Goal: Task Accomplishment & Management: Use online tool/utility

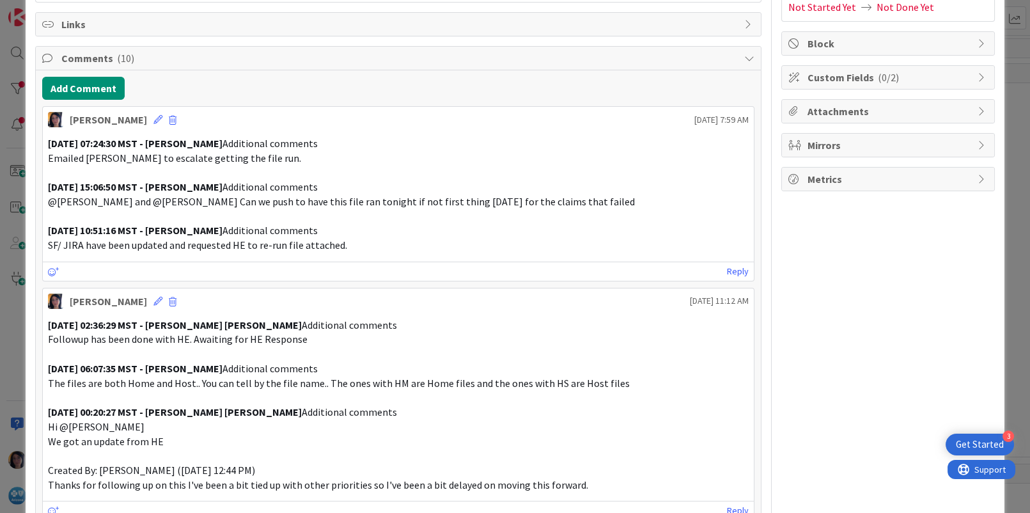
scroll to position [119, 0]
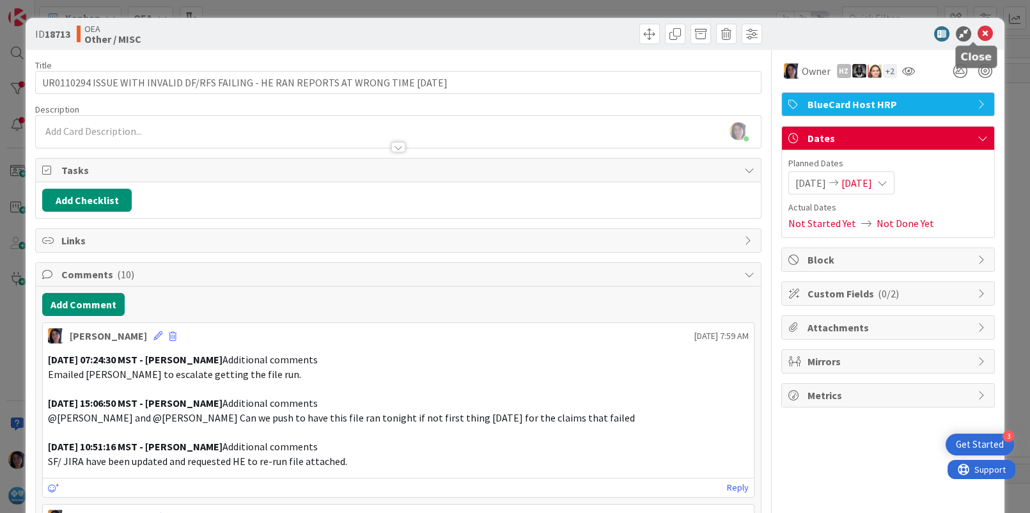
click at [977, 36] on icon at bounding box center [984, 33] width 15 height 15
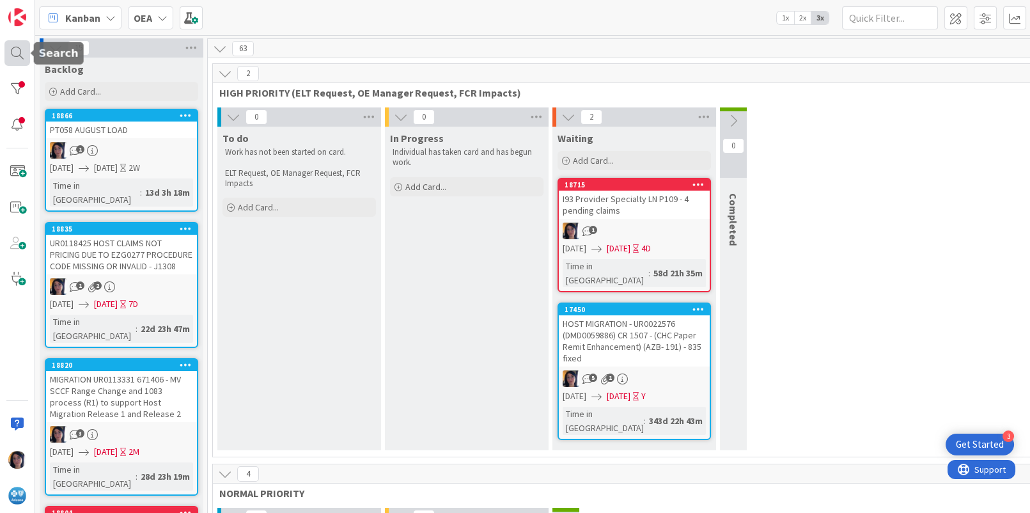
click at [13, 53] on div at bounding box center [17, 53] width 26 height 26
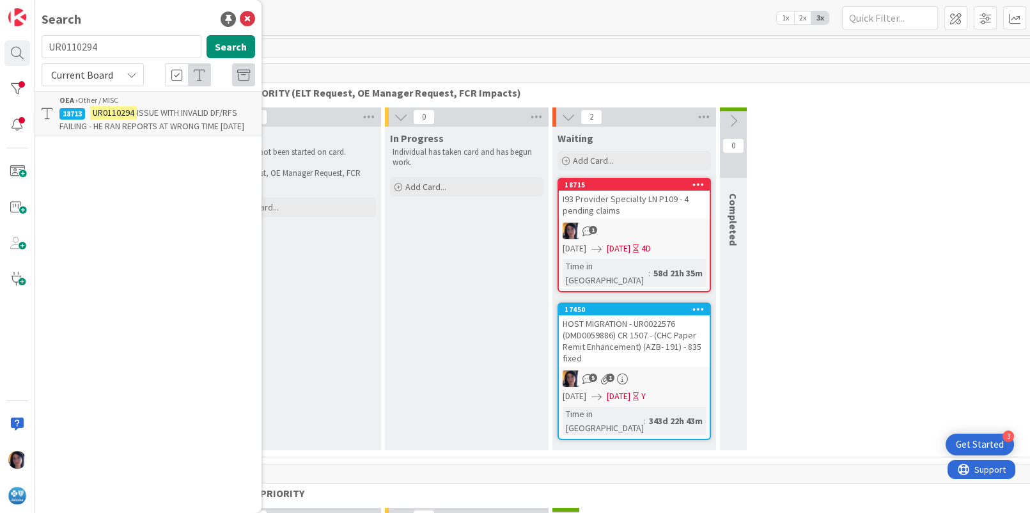
click at [69, 50] on input "UR0110294" at bounding box center [122, 46] width 160 height 23
type input "host locked"
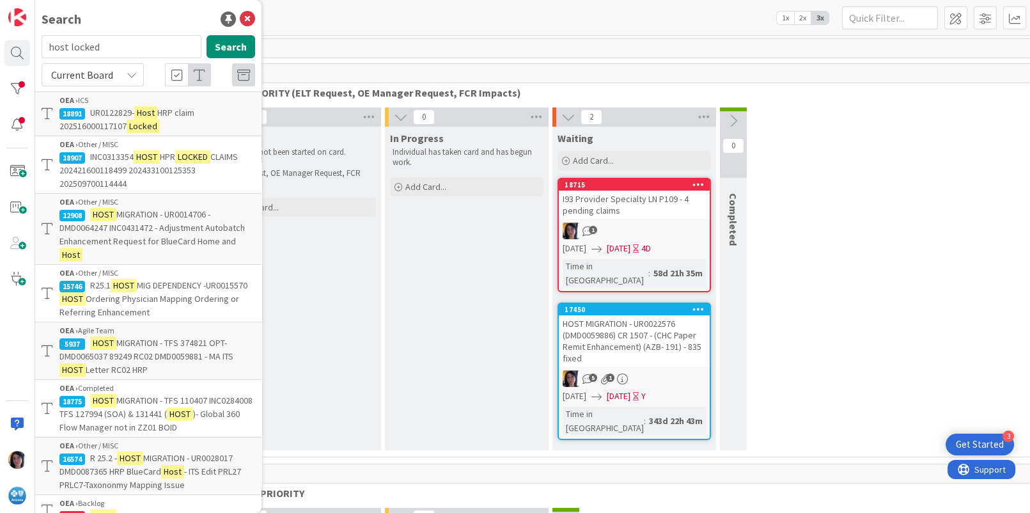
click at [114, 162] on p "INC0313354 HOST HPR LOCKED CLAIMS 202421600118499 202433100125353 2025097001144…" at bounding box center [157, 170] width 196 height 40
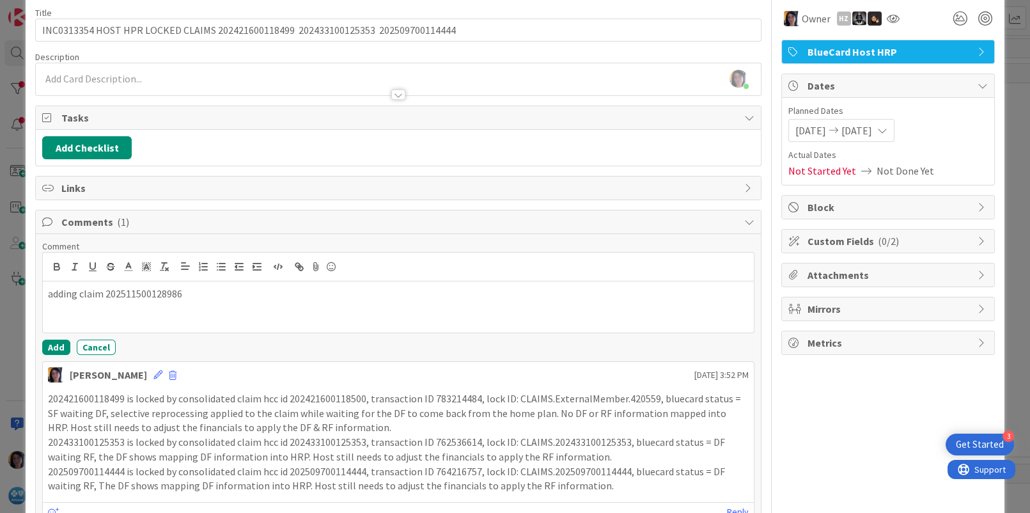
scroll to position [80, 0]
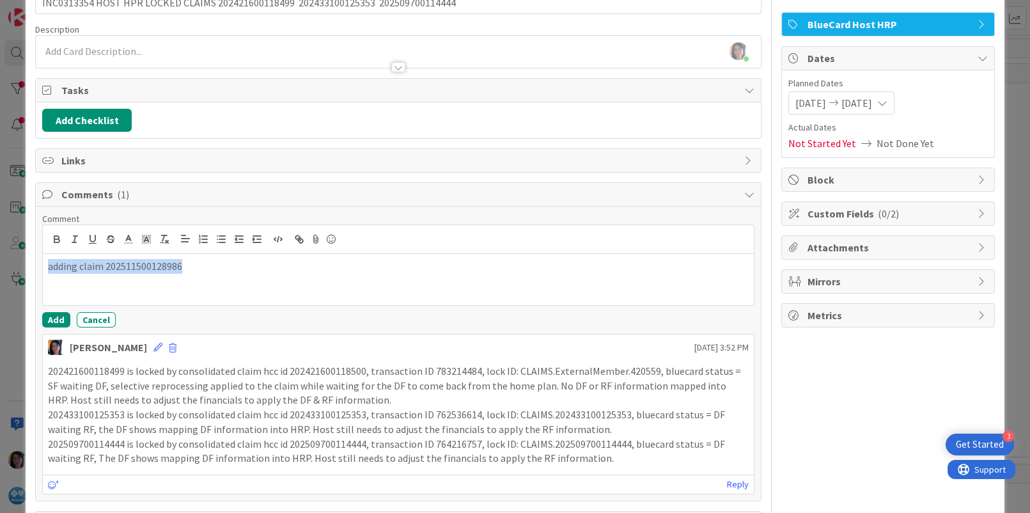
drag, startPoint x: 221, startPoint y: 263, endPoint x: 34, endPoint y: 261, distance: 186.7
click at [34, 261] on div "ID 18907 OEA Other / MISC Title 84 / 128 INC0313354 HOST HPR LOCKED CLAIMS 2024…" at bounding box center [515, 241] width 978 height 607
drag, startPoint x: 100, startPoint y: 460, endPoint x: 237, endPoint y: 377, distance: 160.6
click at [100, 461] on p "202509700114444 is locked by consolidated claim hcc id 202509700114444, transac…" at bounding box center [398, 451] width 700 height 29
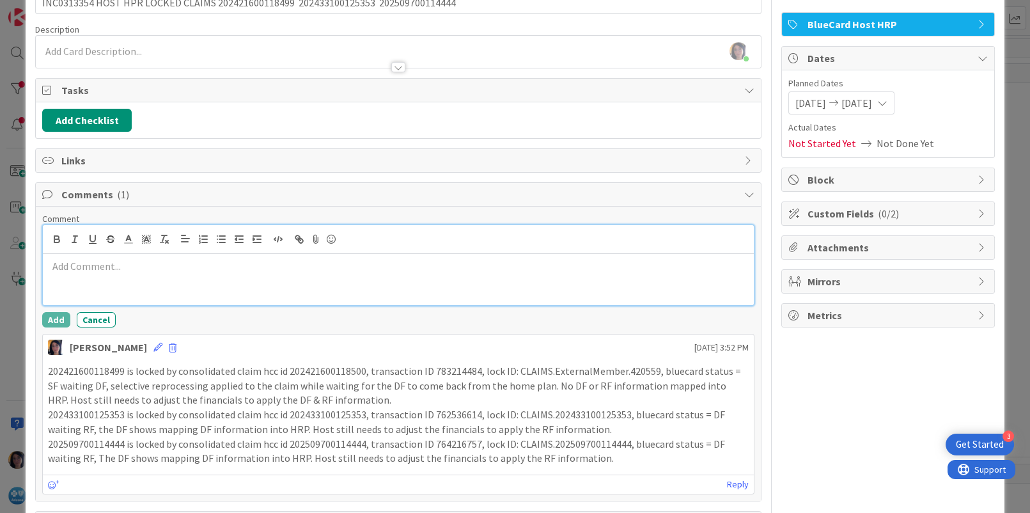
click at [73, 268] on p at bounding box center [398, 266] width 700 height 15
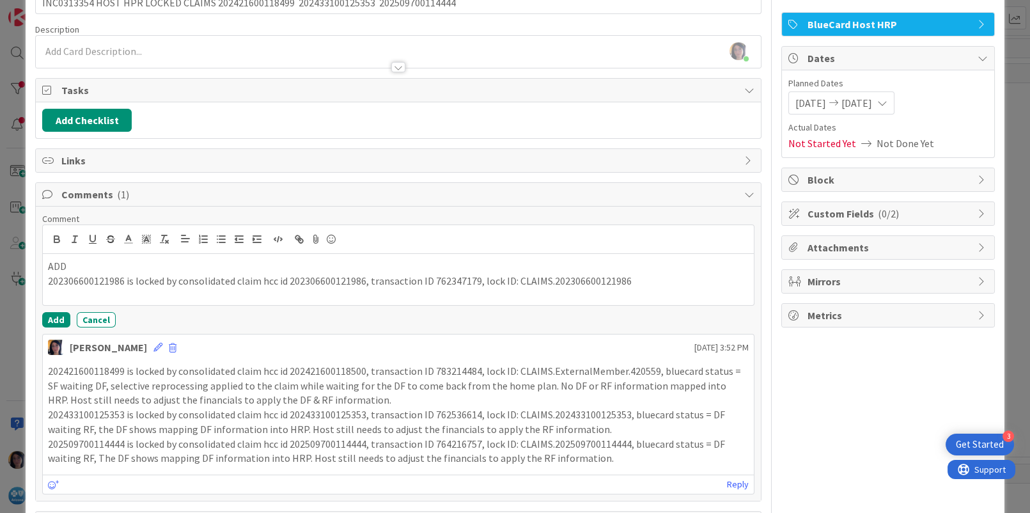
drag, startPoint x: 187, startPoint y: 362, endPoint x: 198, endPoint y: 353, distance: 14.5
click at [187, 364] on p "202421600118499 is locked by consolidated claim hcc id 202421600118500, transac…" at bounding box center [398, 385] width 700 height 43
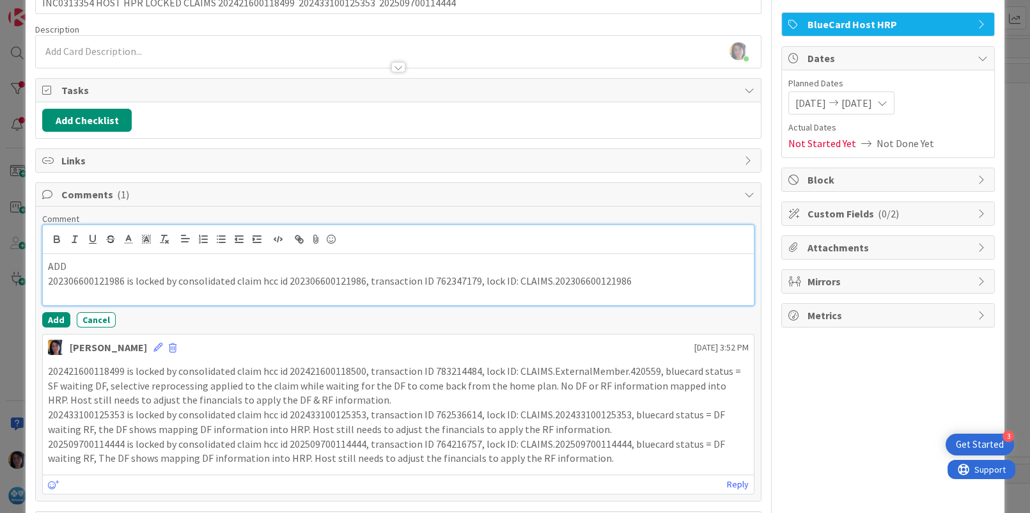
click at [644, 282] on p "202306600121986 is locked by consolidated claim hcc id 202306600121986, transac…" at bounding box center [398, 281] width 700 height 15
click at [165, 298] on p "202306600121986 is locked by consolidated claim hcc id 202306600121986, transac…" at bounding box center [398, 288] width 700 height 29
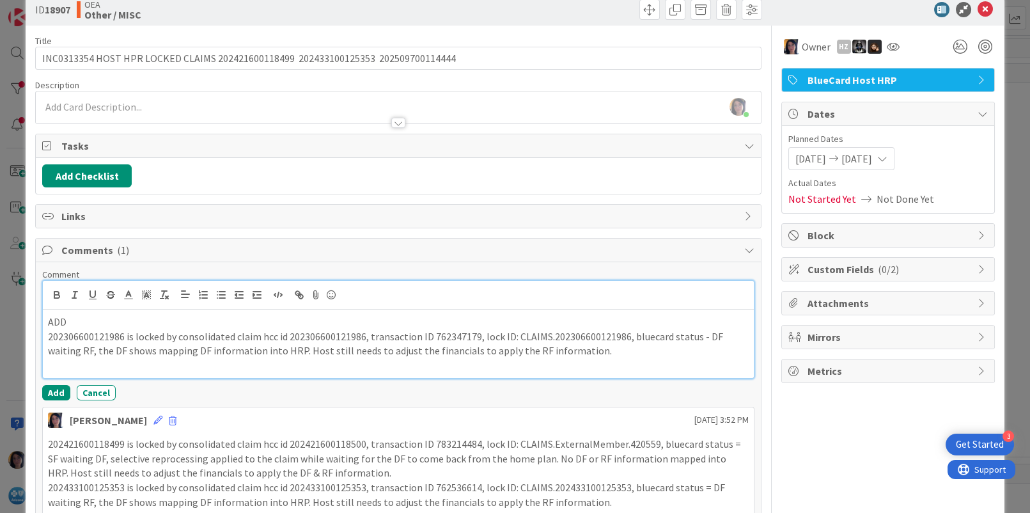
scroll to position [0, 0]
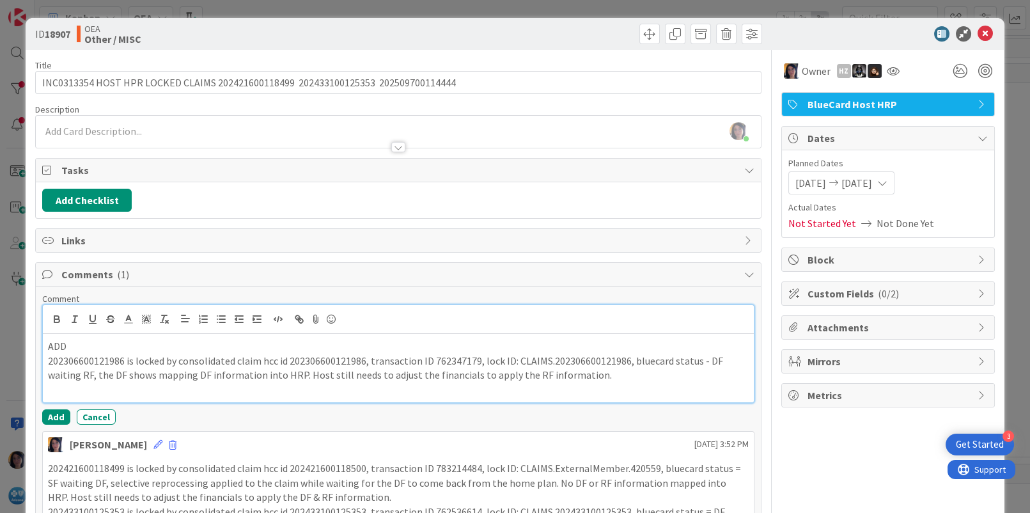
drag, startPoint x: 107, startPoint y: 385, endPoint x: 120, endPoint y: 386, distance: 12.8
click at [111, 385] on p at bounding box center [398, 389] width 700 height 15
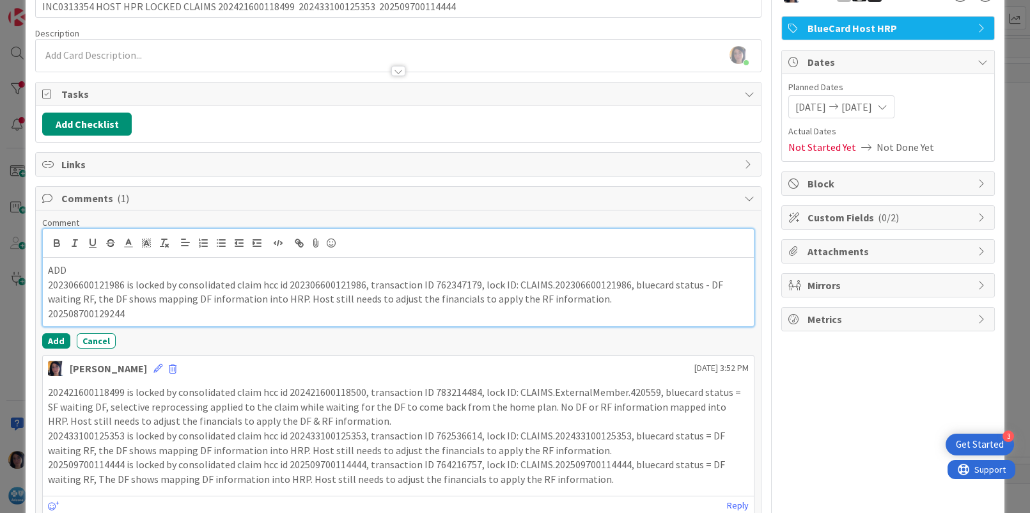
scroll to position [146, 0]
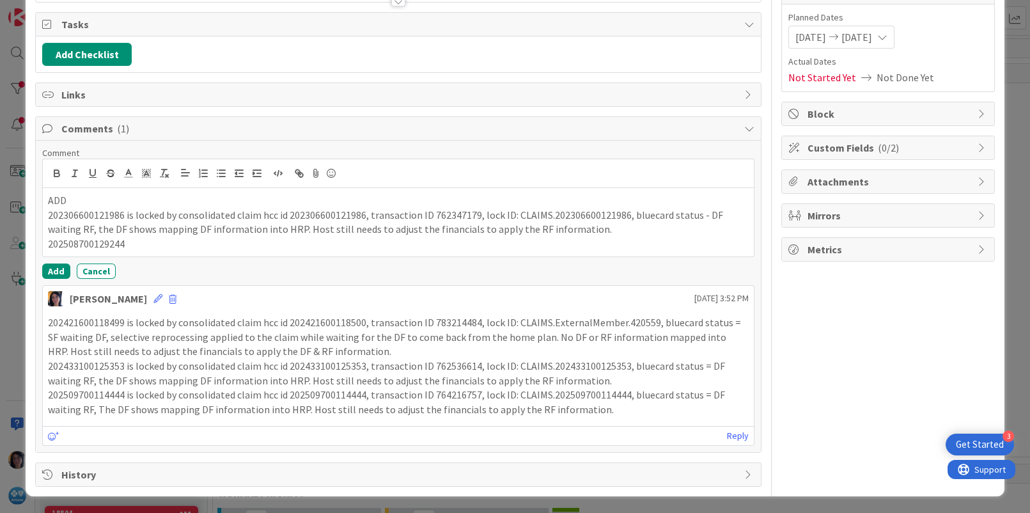
click at [554, 375] on p "202433100125353 is locked by consolidated claim hcc id 202433100125353, transac…" at bounding box center [398, 373] width 700 height 29
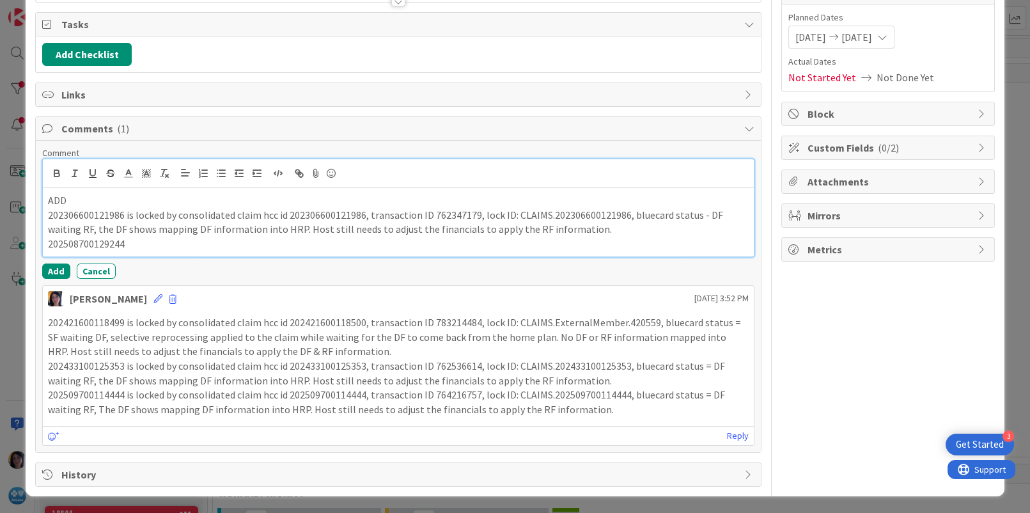
click at [140, 242] on p "202508700129244" at bounding box center [398, 244] width 700 height 15
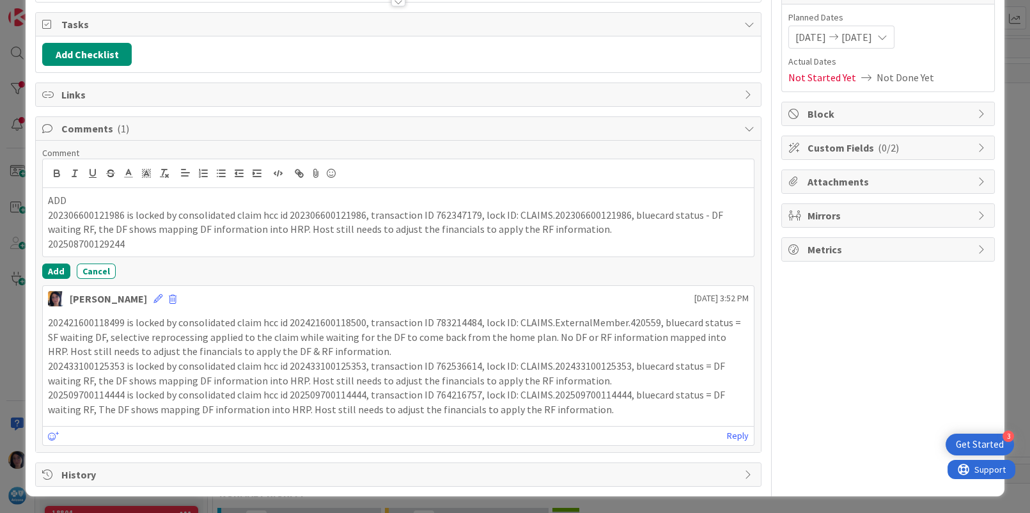
click at [147, 397] on p "202509700114444 is locked by consolidated claim hcc id 202509700114444, transac…" at bounding box center [398, 401] width 700 height 29
drag, startPoint x: 125, startPoint y: 393, endPoint x: 584, endPoint y: 401, distance: 459.0
click at [584, 401] on p "202509700114444 is locked by consolidated claim hcc id 202509700114444, transac…" at bounding box center [398, 401] width 700 height 29
drag, startPoint x: 310, startPoint y: 411, endPoint x: 302, endPoint y: 411, distance: 7.7
click at [302, 411] on p "202509700114444 is locked by consolidated claim hcc id 202509700114444, transac…" at bounding box center [398, 401] width 700 height 29
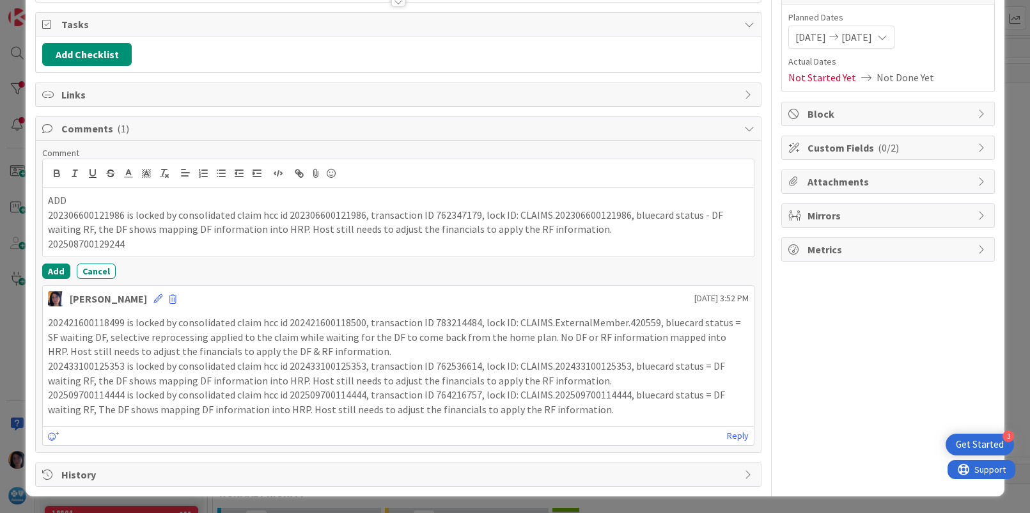
drag, startPoint x: 125, startPoint y: 392, endPoint x: 630, endPoint y: 398, distance: 505.0
click at [630, 398] on p "202509700114444 is locked by consolidated claim hcc id 202509700114444, transac…" at bounding box center [398, 401] width 700 height 29
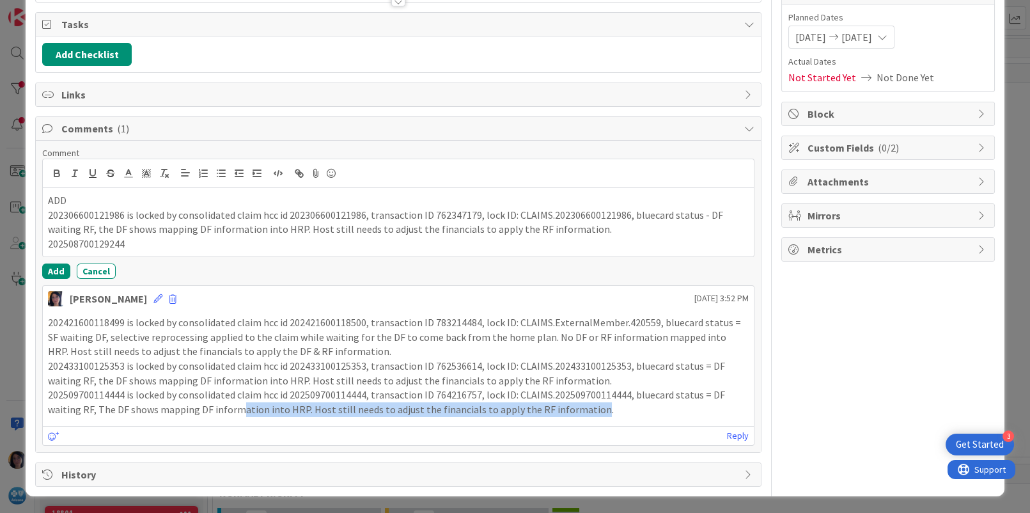
drag, startPoint x: 585, startPoint y: 412, endPoint x: 247, endPoint y: 416, distance: 338.2
click at [247, 416] on div "202421600118499 is locked by consolidated claim hcc id 202421600118500, transac…" at bounding box center [398, 366] width 710 height 112
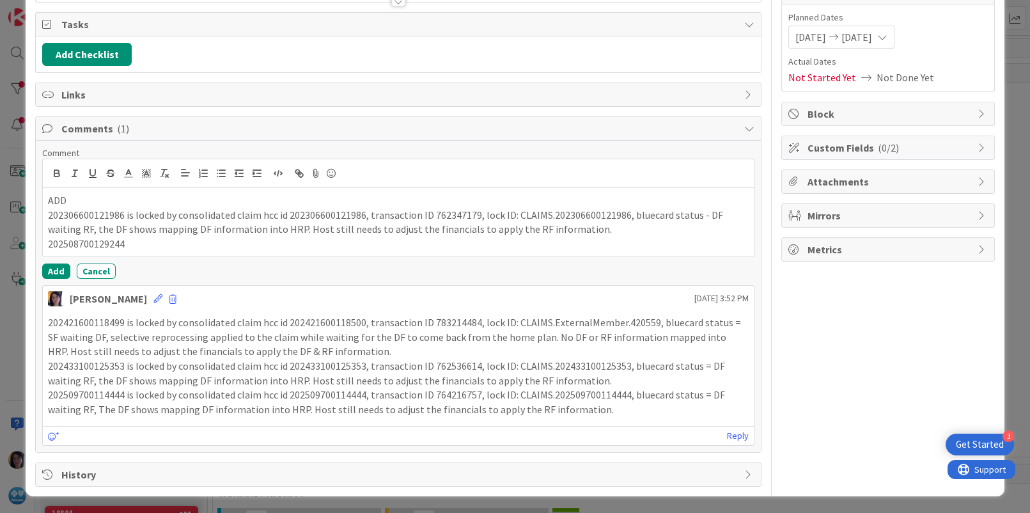
drag, startPoint x: 247, startPoint y: 416, endPoint x: 638, endPoint y: 410, distance: 391.3
click at [638, 410] on p "202509700114444 is locked by consolidated claim hcc id 202509700114444, transac…" at bounding box center [398, 401] width 700 height 29
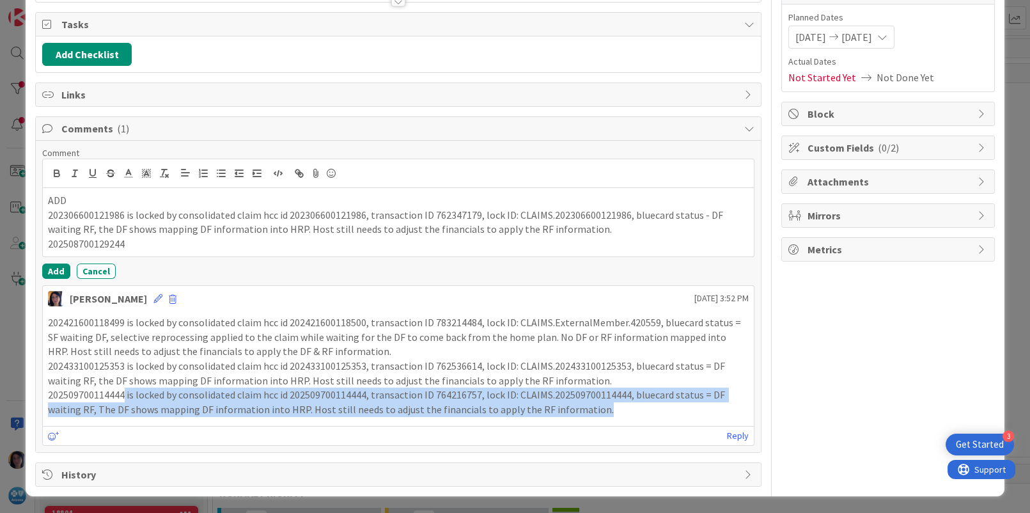
drag, startPoint x: 606, startPoint y: 409, endPoint x: 125, endPoint y: 396, distance: 480.9
click at [125, 396] on p "202509700114444 is locked by consolidated claim hcc id 202509700114444, transac…" at bounding box center [398, 401] width 700 height 29
copy p "is locked by consolidated claim hcc id 202509700114444, transaction ID 76421675…"
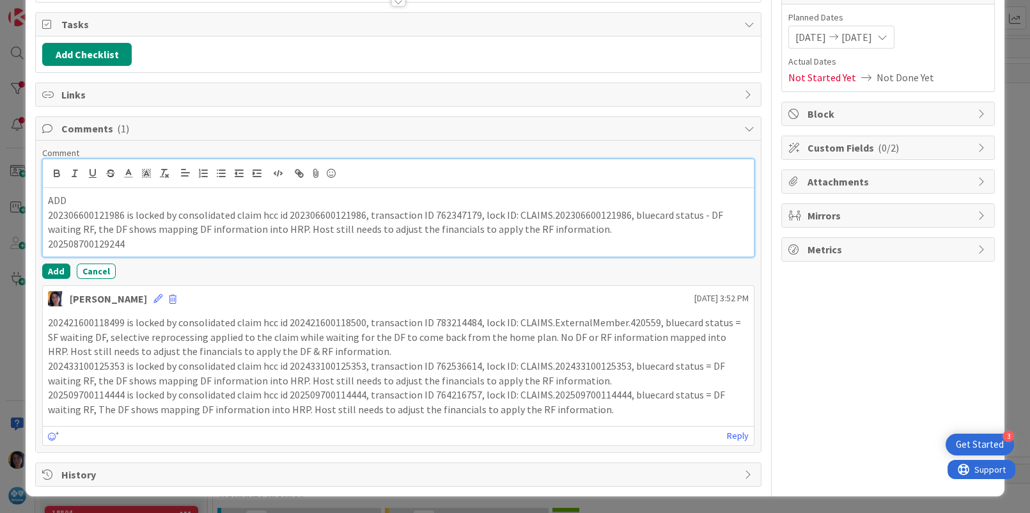
click at [172, 242] on p "202508700129244" at bounding box center [398, 244] width 700 height 15
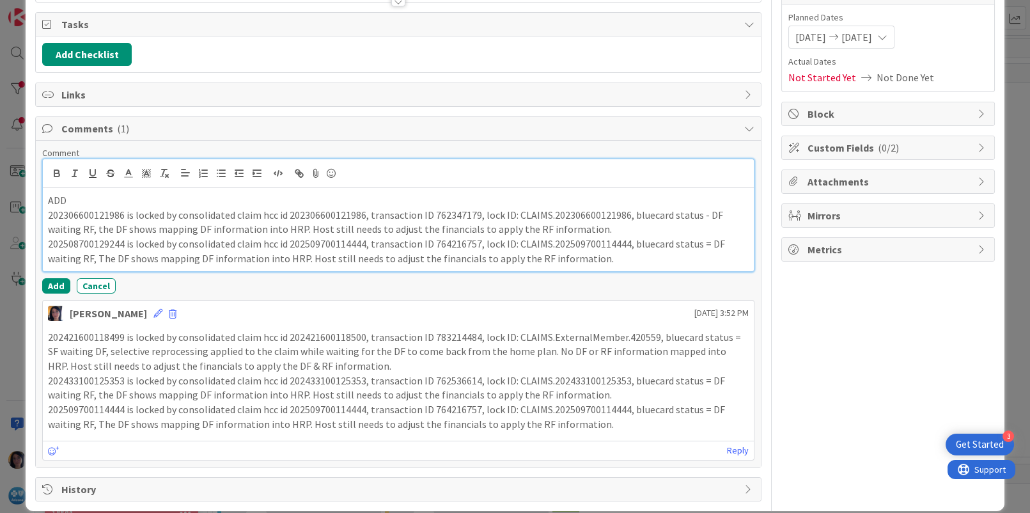
click at [338, 245] on p "202508700129244 is locked by consolidated claim hcc id 202509700114444, transac…" at bounding box center [398, 251] width 700 height 29
click at [326, 257] on p "202508700129244 is locked by consolidated claim hcc id 202509700114444, transac…" at bounding box center [398, 251] width 700 height 29
click at [325, 251] on p "202508700129244 is locked by consolidated claim hcc id 202509700114444, transac…" at bounding box center [398, 251] width 700 height 29
click at [325, 240] on p "202508700129244 is locked by consolidated claim hcc id 202509700114444, transac…" at bounding box center [398, 251] width 700 height 29
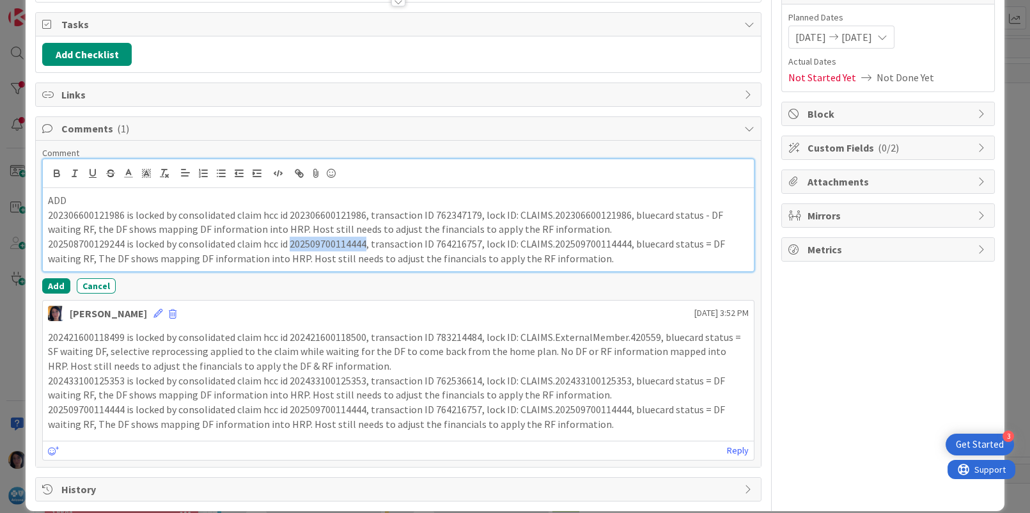
click at [325, 240] on p "202508700129244 is locked by consolidated claim hcc id 202509700114444, transac…" at bounding box center [398, 251] width 700 height 29
click at [447, 242] on p "202508700129244 is locked by consolidated claim hcc id 202508700129244, transac…" at bounding box center [398, 251] width 700 height 29
click at [587, 242] on p "202508700129244 is locked by consolidated claim hcc id 202508700129244, transac…" at bounding box center [398, 251] width 700 height 29
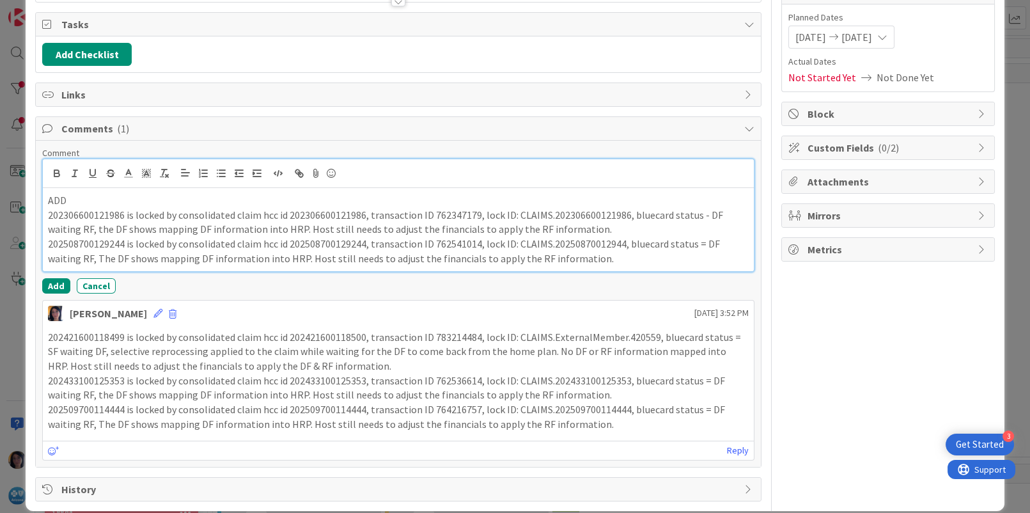
click at [297, 258] on p "202508700129244 is locked by consolidated claim hcc id 202508700129244, transac…" at bounding box center [398, 251] width 700 height 29
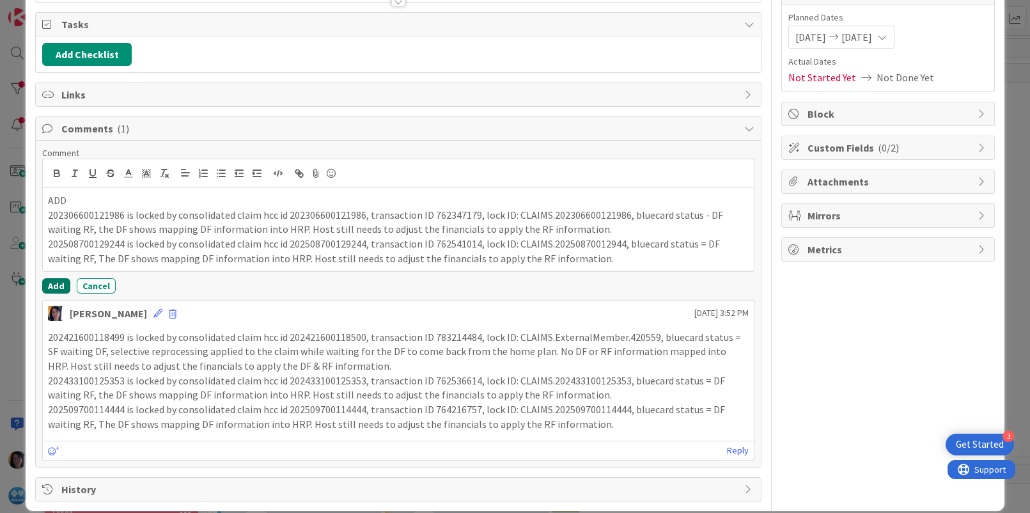
click at [54, 281] on button "Add" at bounding box center [56, 285] width 28 height 15
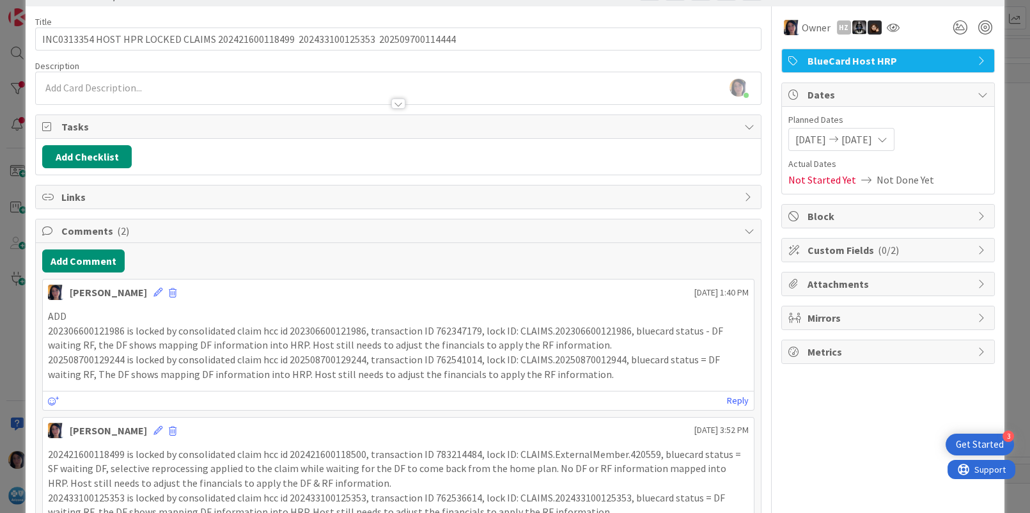
scroll to position [0, 0]
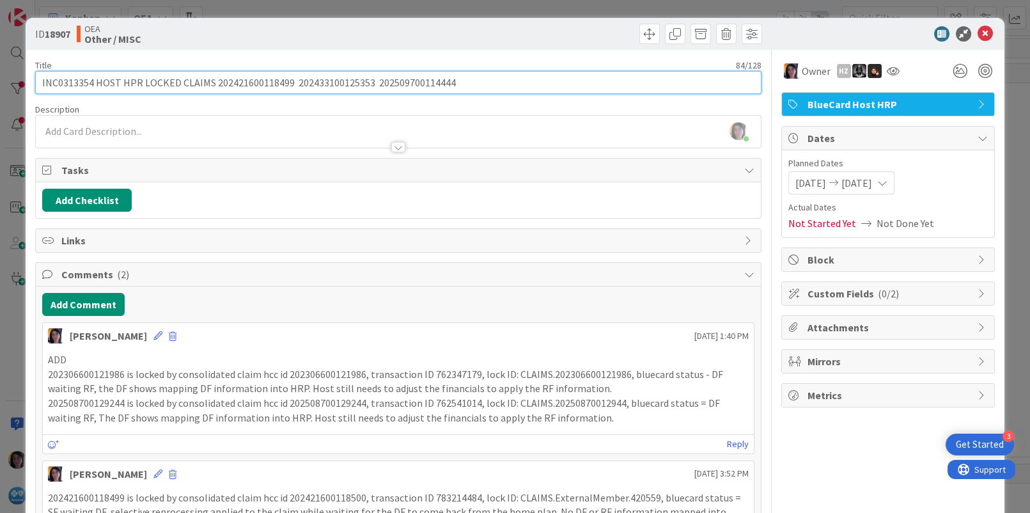
click at [66, 81] on input "INC0313354 HOST HPR LOCKED CLAIMS 202421600118499 202433100125353 2025097001144…" at bounding box center [398, 82] width 726 height 23
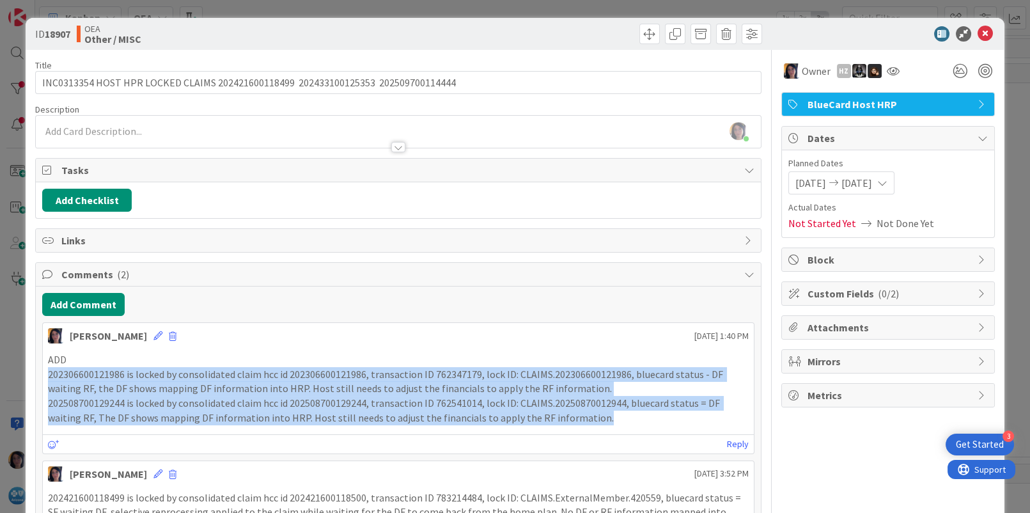
drag, startPoint x: 47, startPoint y: 373, endPoint x: 660, endPoint y: 421, distance: 615.5
click at [660, 421] on div "ADD 202306600121986 is locked by consolidated claim hcc id 202306600121986, tra…" at bounding box center [398, 388] width 710 height 83
copy div "202306600121986 is locked by consolidated claim hcc id 202306600121986, transac…"
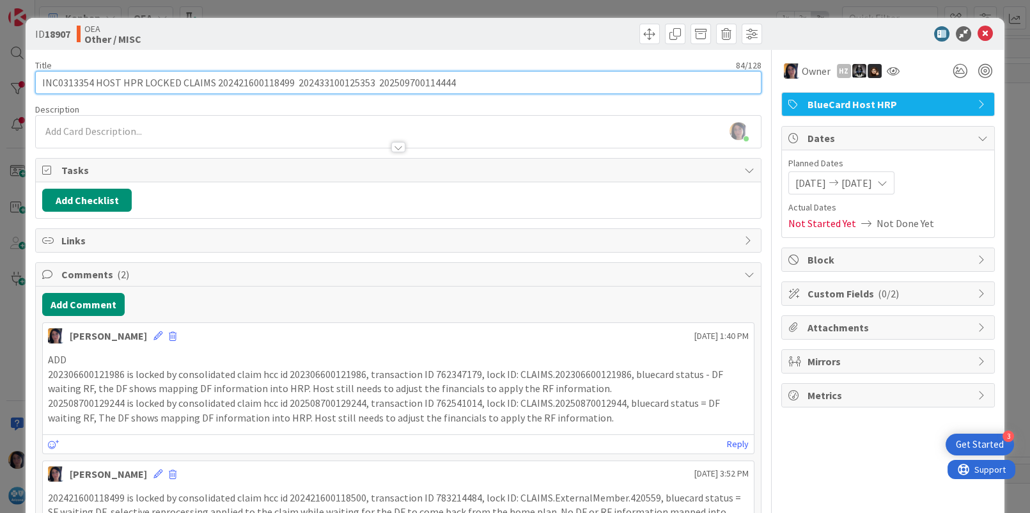
click at [72, 89] on input "INC0313354 HOST HPR LOCKED CLAIMS 202421600118499 202433100125353 2025097001144…" at bounding box center [398, 82] width 726 height 23
click at [40, 81] on input "INC0313354 HOST HPR LOCKED CLAIMS 202421600118499 202433100125353 2025097001144…" at bounding box center [398, 82] width 726 height 23
paste input "UR0124158"
click at [109, 81] on input "UR0124158 INC0313354 HOST HPR LOCKED CLAIMS 202421600118499 202433100125353 202…" at bounding box center [398, 82] width 726 height 23
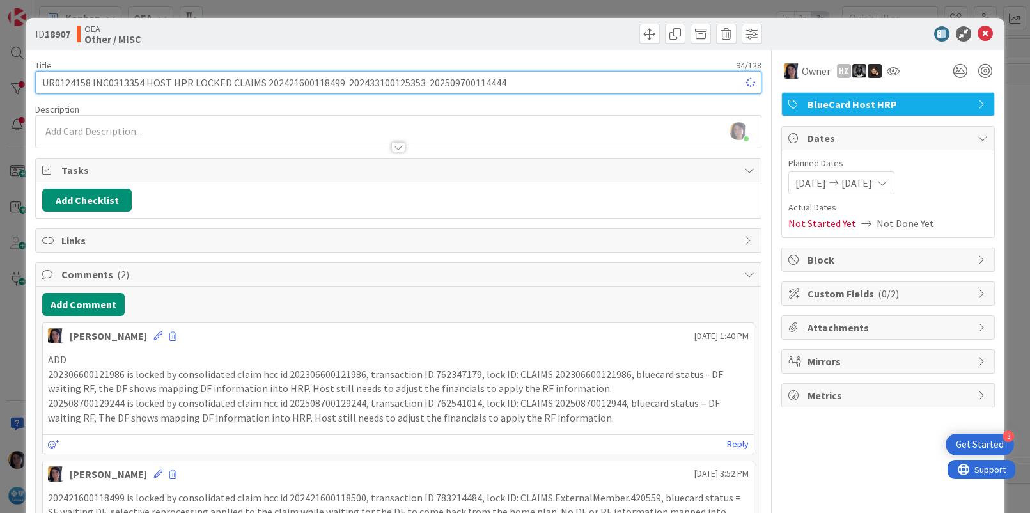
click at [109, 81] on input "UR0124158 INC0313354 HOST HPR LOCKED CLAIMS 202421600118499 202433100125353 202…" at bounding box center [398, 82] width 726 height 23
type input "UR0124158 INC0313354 HOST HPR LOCKED CLAIMS 202421600118499 202433100125353 202…"
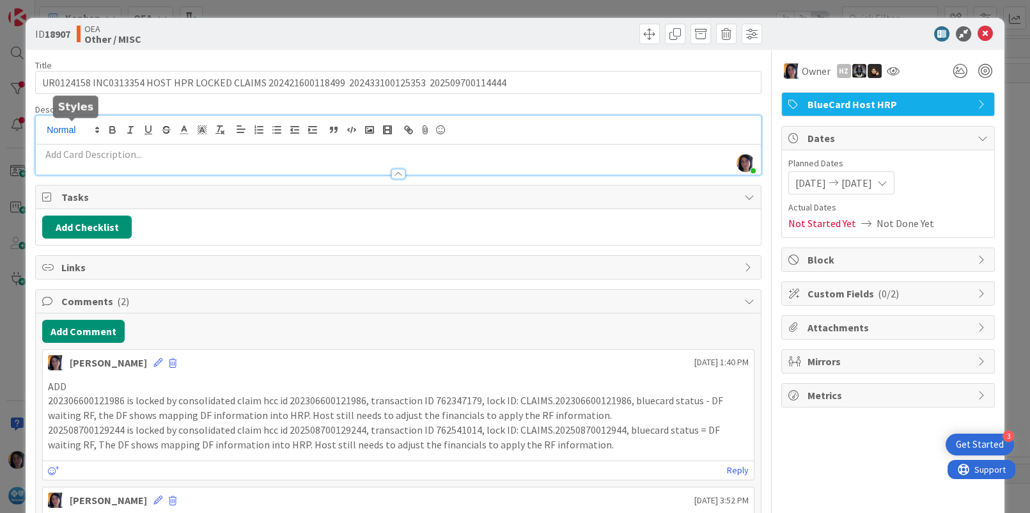
click at [82, 126] on div "[PERSON_NAME] joined 11 m ago" at bounding box center [398, 145] width 724 height 59
paste div
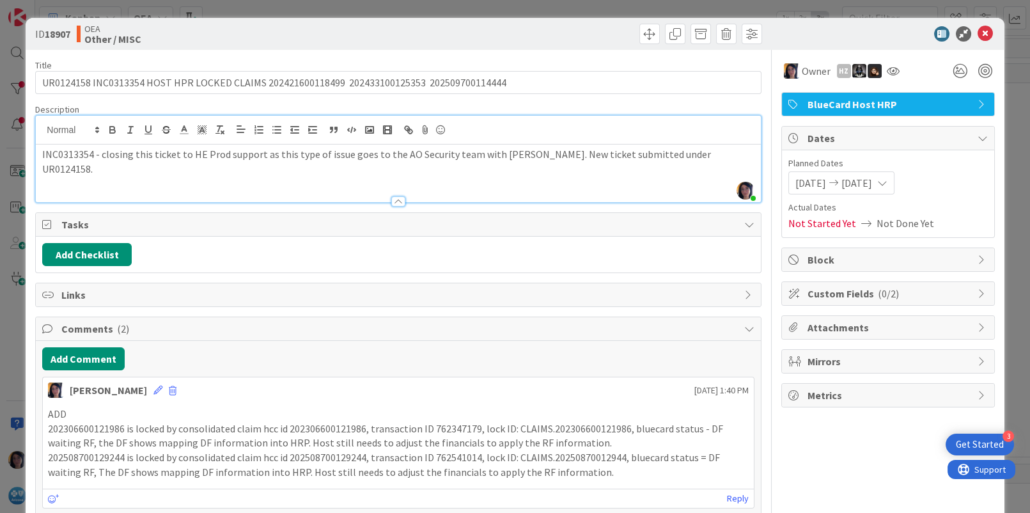
click at [311, 430] on p "202306600121986 is locked by consolidated claim hcc id 202306600121986, transac…" at bounding box center [398, 435] width 700 height 29
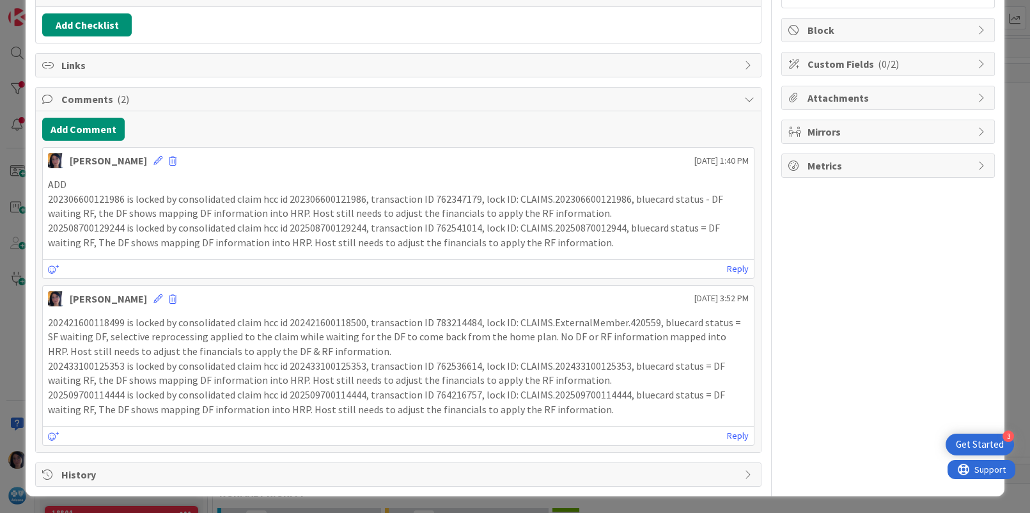
click at [270, 244] on p "202508700129244 is locked by consolidated claim hcc id 202508700129244, transac…" at bounding box center [398, 235] width 700 height 29
click at [225, 339] on p "202421600118499 is locked by consolidated claim hcc id 202421600118500, transac…" at bounding box center [398, 336] width 700 height 43
click at [175, 221] on p "202508700129244 is locked by consolidated claim hcc id 202508700129244, transac…" at bounding box center [398, 235] width 700 height 29
click at [169, 161] on span at bounding box center [173, 161] width 8 height 9
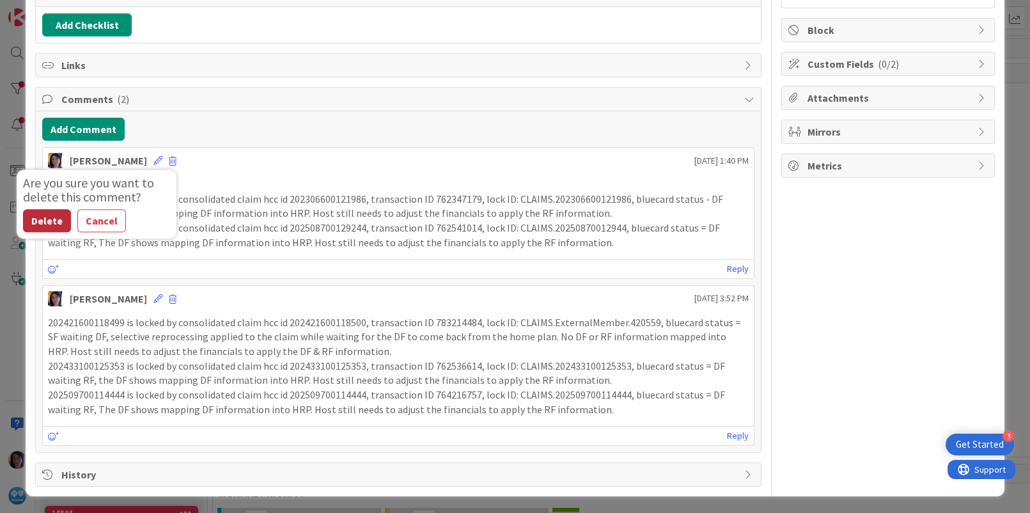
click at [33, 218] on button "Delete" at bounding box center [47, 220] width 48 height 23
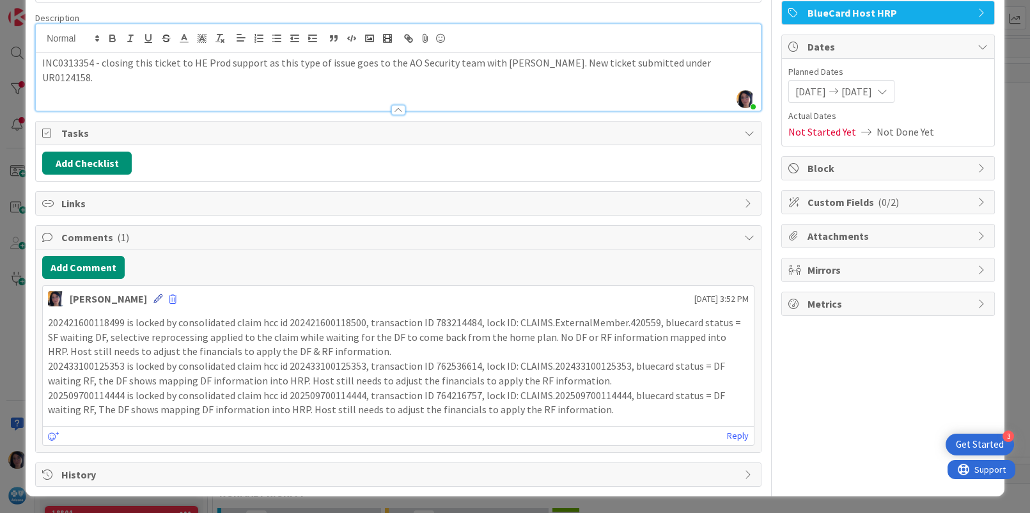
click at [153, 300] on icon at bounding box center [157, 298] width 9 height 9
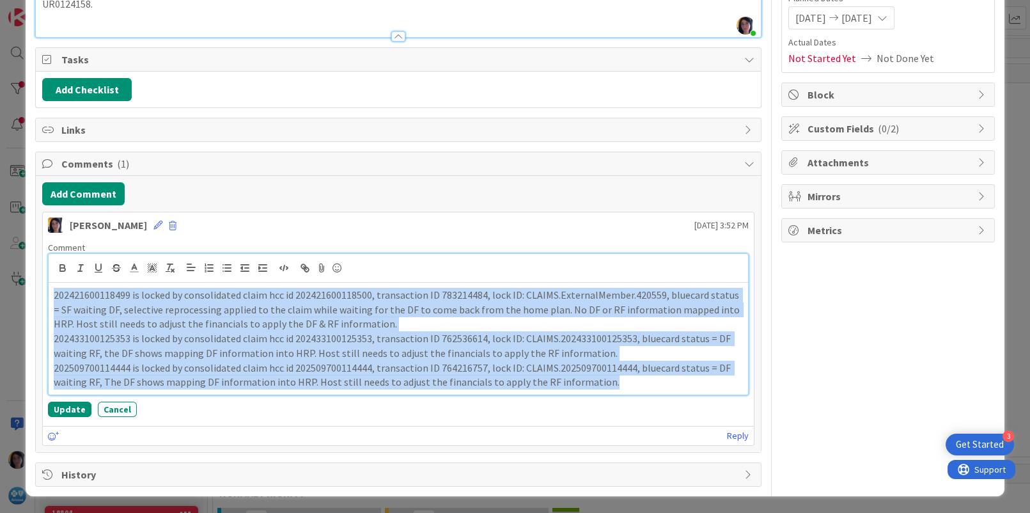
drag, startPoint x: 51, startPoint y: 292, endPoint x: 679, endPoint y: 392, distance: 635.7
click at [679, 392] on div "202421600118499 is locked by consolidated claim hcc id 202421600118500, transac…" at bounding box center [398, 339] width 699 height 112
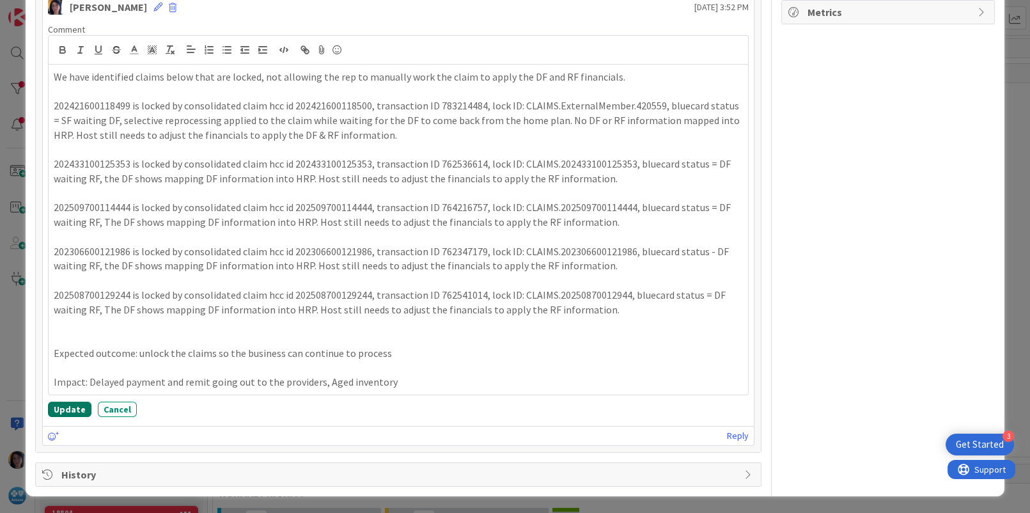
click at [58, 407] on button "Update" at bounding box center [69, 408] width 43 height 15
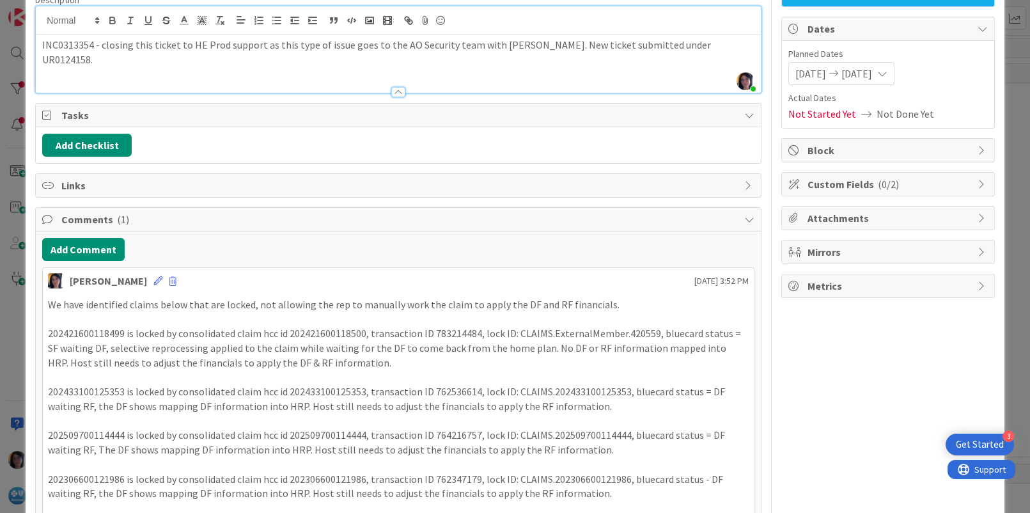
scroll to position [0, 0]
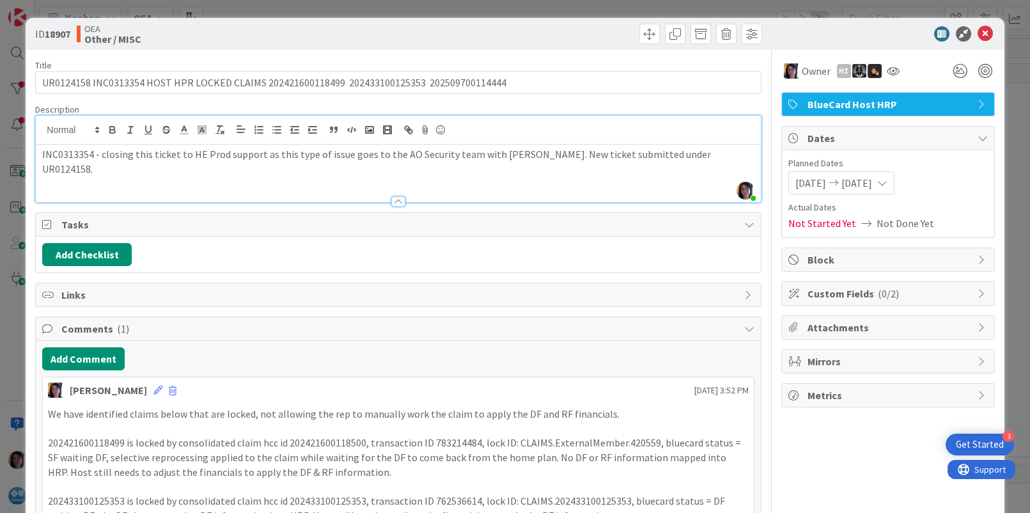
click at [338, 240] on div "Add Checklist" at bounding box center [398, 255] width 724 height 36
